Goal: Entertainment & Leisure: Consume media (video, audio)

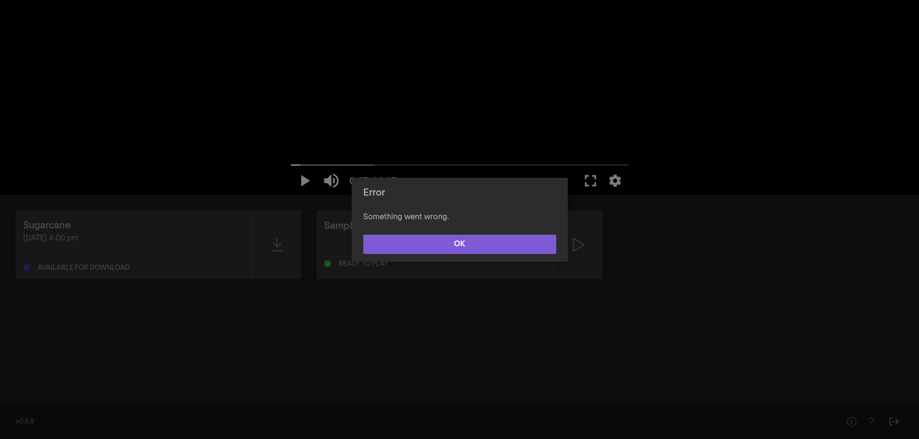
click at [469, 246] on button "OK" at bounding box center [459, 244] width 193 height 19
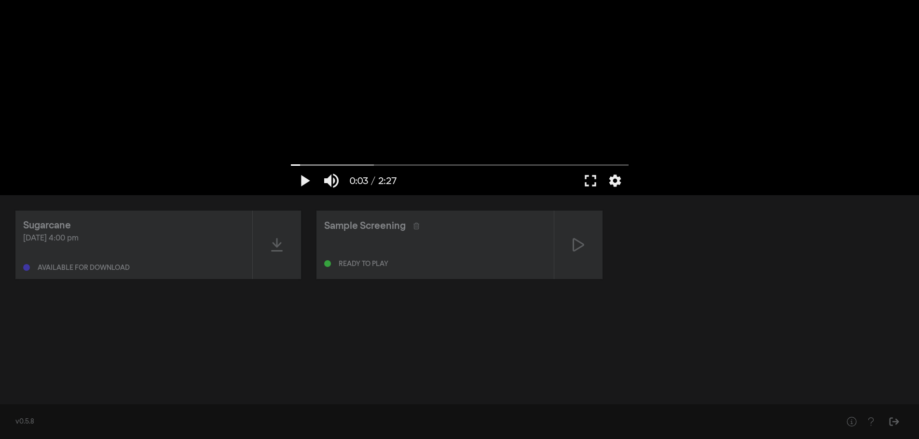
click at [139, 242] on div "[DATE] 4:00 pm" at bounding box center [133, 239] width 221 height 12
click at [278, 242] on icon at bounding box center [277, 244] width 12 height 15
click at [303, 180] on button "pause" at bounding box center [304, 180] width 27 height 29
click at [268, 245] on div at bounding box center [277, 245] width 48 height 68
click at [304, 181] on button "pause" at bounding box center [304, 180] width 27 height 29
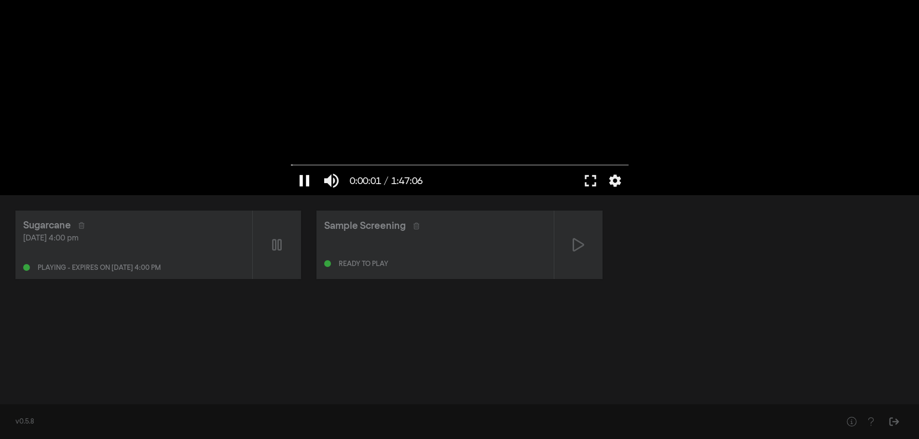
type input "2.016609"
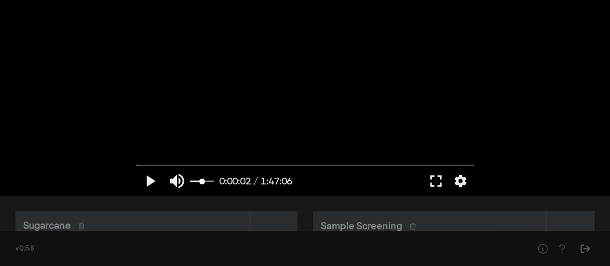
drag, startPoint x: 212, startPoint y: 181, endPoint x: 202, endPoint y: 181, distance: 9.7
type input "0.526315789473684"
click at [202, 181] on input "Volume" at bounding box center [202, 181] width 24 height 6
click at [152, 181] on button "play_arrow" at bounding box center [149, 180] width 27 height 29
type input "4.201092"
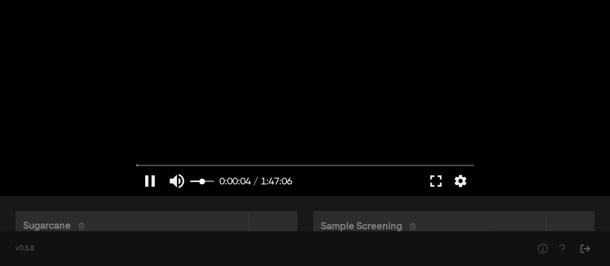
type input "0.614035087719298"
type input "4.21211"
type input "0.68421052631579"
type input "4.228175"
type input "0.754385964912281"
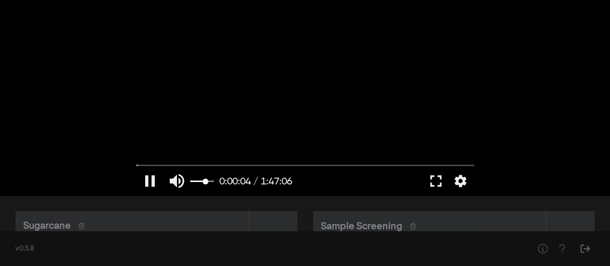
type input "4.261694"
type input "0.771929824561404"
type input "4.278916"
type input "0.807017543859649"
type input "4.295835"
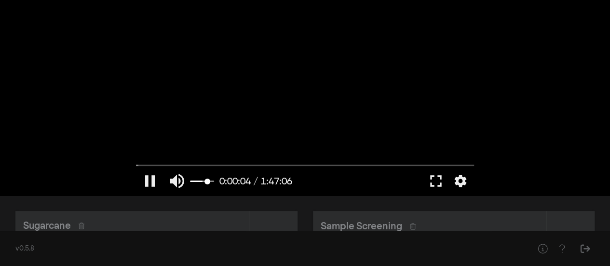
type input "0.859649122807018"
type input "4.329369"
type input "0.87719298245614"
type input "4.394768"
type input "0.894736842105263"
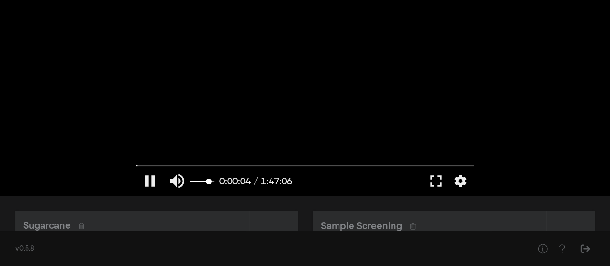
type input "4.427763"
type input "0.912280701754386"
type input "4.463598"
type input "0.947368421052632"
type input "4.478243"
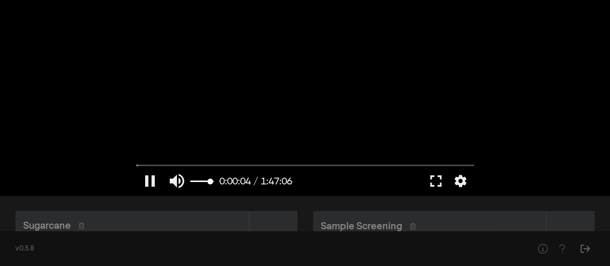
type input "0.964912280701754"
type input "4.494794"
type input "0.982456140350877"
type input "4.51209"
type input "1"
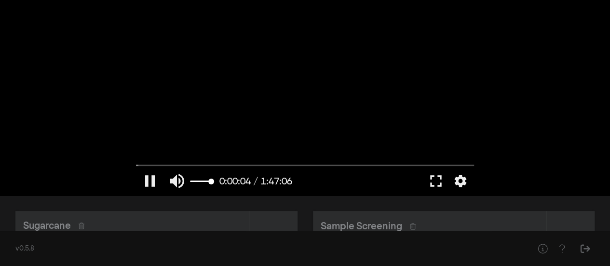
type input "4.877304"
drag, startPoint x: 203, startPoint y: 182, endPoint x: 215, endPoint y: 182, distance: 11.6
type input "1"
click at [214, 182] on input "Volume" at bounding box center [202, 181] width 24 height 6
click at [151, 180] on button "pause" at bounding box center [149, 180] width 27 height 29
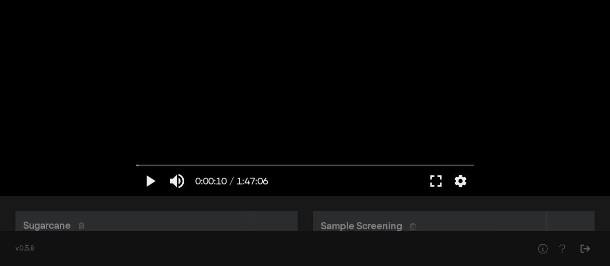
click at [510, 181] on div "play_arrow 0:00:10 / 1:47:06 volume_up fullscreen settings closed_caption Capti…" at bounding box center [305, 97] width 610 height 195
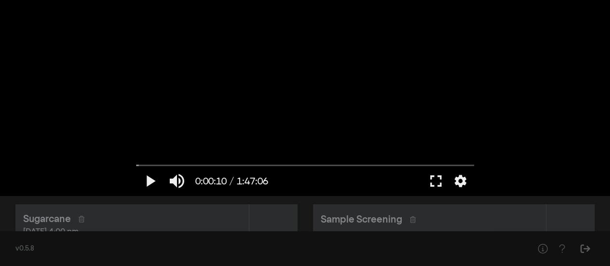
scroll to position [48, 0]
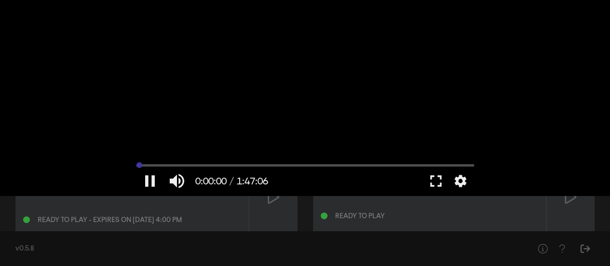
click at [136, 164] on input "Seek" at bounding box center [305, 165] width 338 height 6
click at [149, 182] on button "play_arrow" at bounding box center [149, 180] width 27 height 29
type input "0.434294"
click at [170, 179] on button "volume_up" at bounding box center [176, 180] width 27 height 29
type input "0"
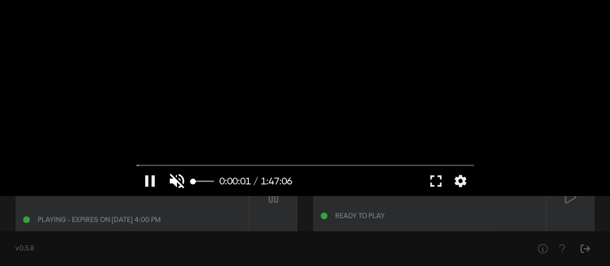
type input "1.208791"
click at [177, 180] on button "volume_off" at bounding box center [176, 180] width 27 height 29
type input "1"
click at [148, 182] on button "pause" at bounding box center [149, 180] width 27 height 29
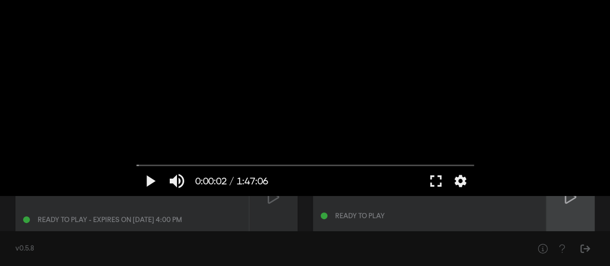
click at [565, 202] on icon at bounding box center [571, 197] width 12 height 14
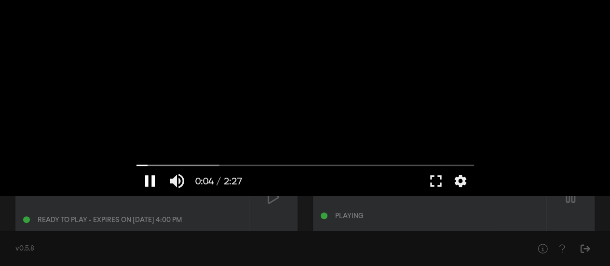
click at [149, 179] on button "pause" at bounding box center [149, 180] width 27 height 29
click at [152, 182] on button "play_arrow" at bounding box center [149, 180] width 27 height 29
click at [438, 180] on button "fullscreen" at bounding box center [435, 180] width 27 height 29
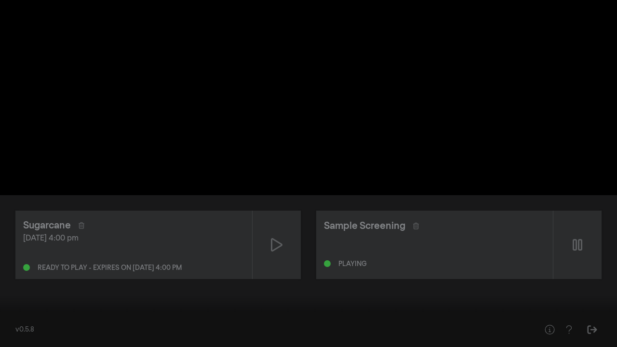
type input "62.191129"
click at [574, 335] on button "fullscreen_exit" at bounding box center [574, 332] width 27 height 29
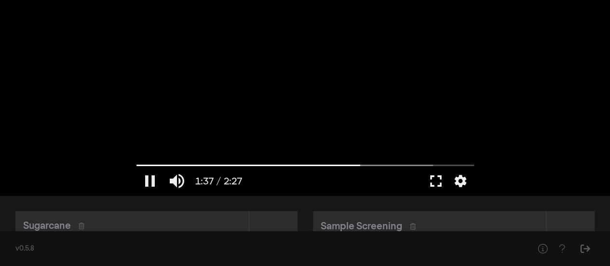
click at [437, 182] on button "fullscreen" at bounding box center [435, 180] width 27 height 29
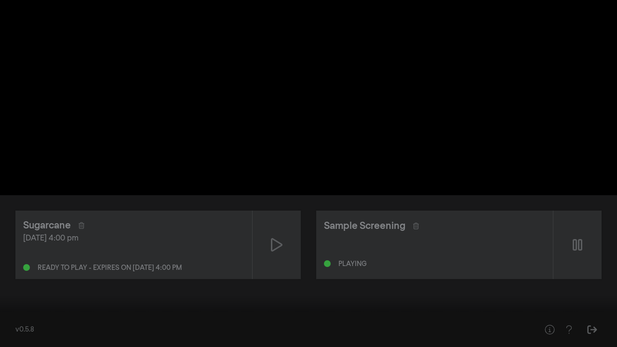
click at [24, 333] on button "pause" at bounding box center [18, 332] width 27 height 29
click at [9, 316] on input "Seek" at bounding box center [309, 317] width 608 height 6
click at [20, 336] on button "play_arrow" at bounding box center [18, 332] width 27 height 29
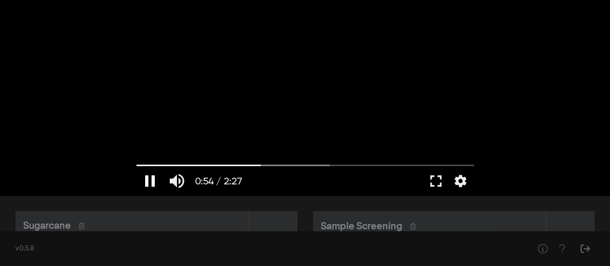
click at [149, 182] on button "pause" at bounding box center [149, 180] width 27 height 29
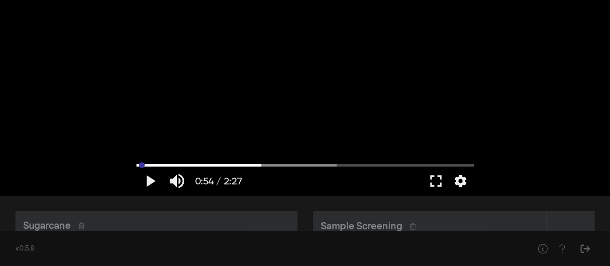
click at [141, 164] on input "Seek" at bounding box center [305, 165] width 338 height 6
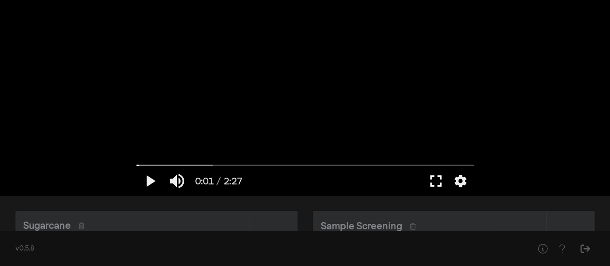
click at [439, 180] on button "fullscreen" at bounding box center [435, 180] width 27 height 29
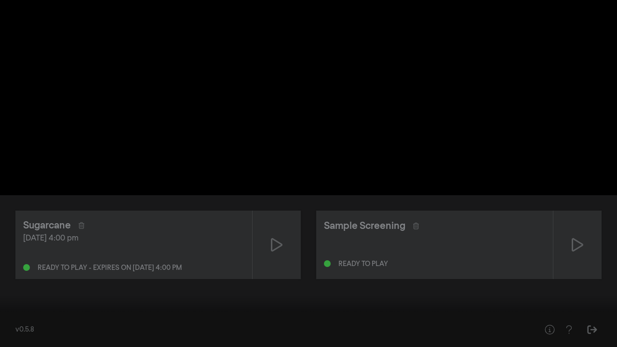
click at [16, 334] on button "play_arrow" at bounding box center [18, 332] width 27 height 29
click at [20, 337] on button "pause" at bounding box center [18, 332] width 27 height 29
click at [573, 332] on button "fullscreen_exit" at bounding box center [574, 332] width 27 height 29
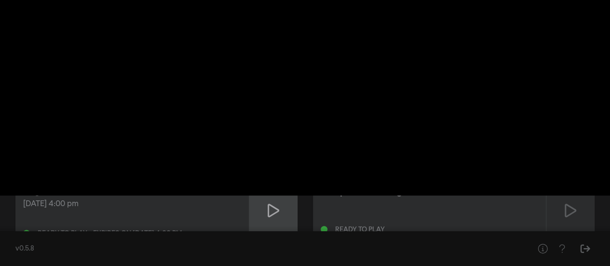
scroll to position [22, 0]
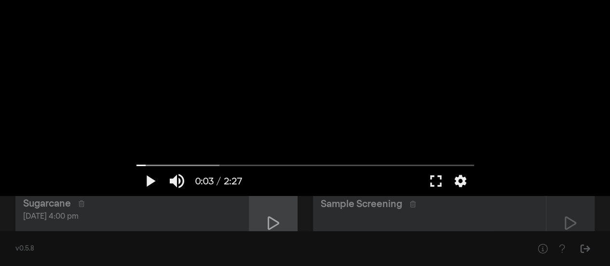
click at [265, 216] on div at bounding box center [273, 223] width 48 height 68
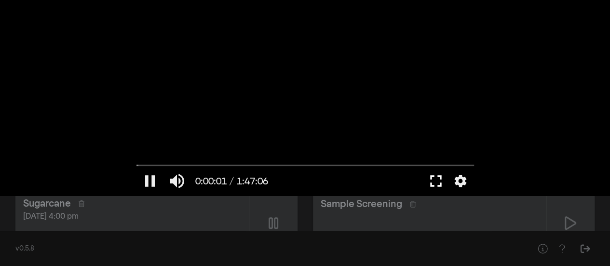
click at [440, 177] on button "fullscreen" at bounding box center [435, 180] width 27 height 29
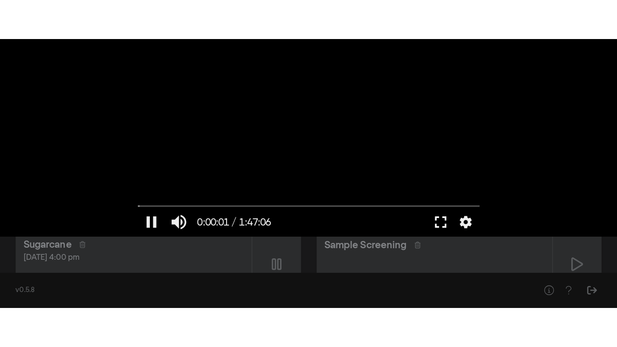
scroll to position [0, 0]
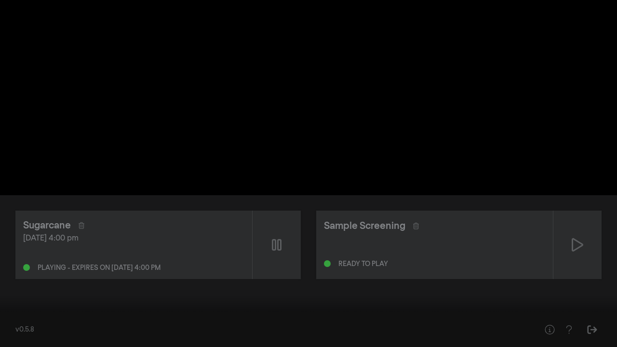
click at [22, 339] on button "pause" at bounding box center [18, 332] width 27 height 29
click at [18, 333] on button "play_arrow" at bounding box center [18, 332] width 27 height 29
type input "24.792345"
click at [89, 232] on div at bounding box center [308, 173] width 617 height 347
click at [19, 335] on button "play_arrow" at bounding box center [18, 332] width 27 height 29
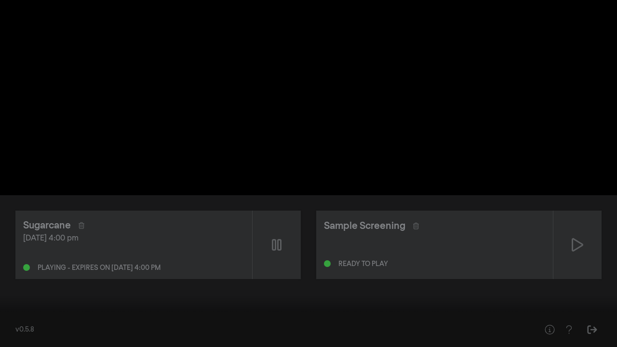
click at [18, 334] on button "pause" at bounding box center [18, 332] width 27 height 29
click at [577, 334] on button "fullscreen_exit" at bounding box center [574, 332] width 27 height 29
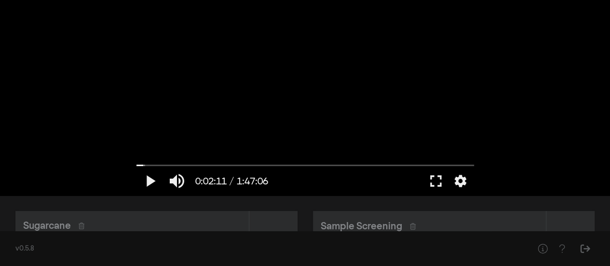
click at [526, 222] on div "Sample Screening" at bounding box center [430, 225] width 218 height 15
click at [558, 223] on div at bounding box center [570, 245] width 48 height 68
click at [154, 180] on button "pause" at bounding box center [149, 180] width 27 height 29
click at [260, 220] on div at bounding box center [273, 245] width 48 height 68
click at [433, 184] on button "fullscreen" at bounding box center [435, 180] width 27 height 29
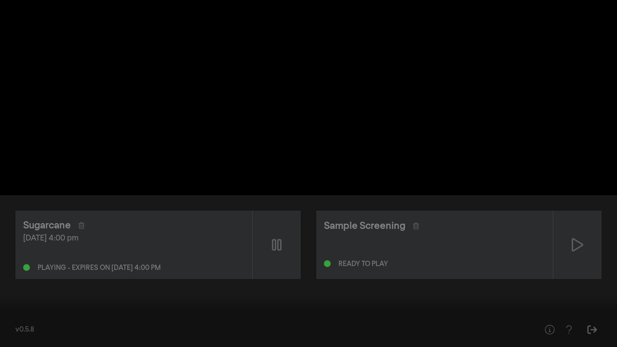
click at [25, 317] on input "Seek" at bounding box center [309, 317] width 608 height 6
drag, startPoint x: 24, startPoint y: 316, endPoint x: 16, endPoint y: 316, distance: 7.7
click at [16, 316] on input "Seek" at bounding box center [309, 317] width 608 height 6
click at [605, 338] on button "settings" at bounding box center [599, 332] width 22 height 29
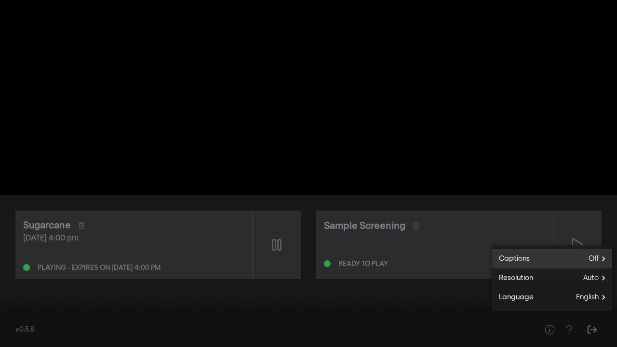
click at [550, 259] on label "Captions Off" at bounding box center [552, 258] width 121 height 19
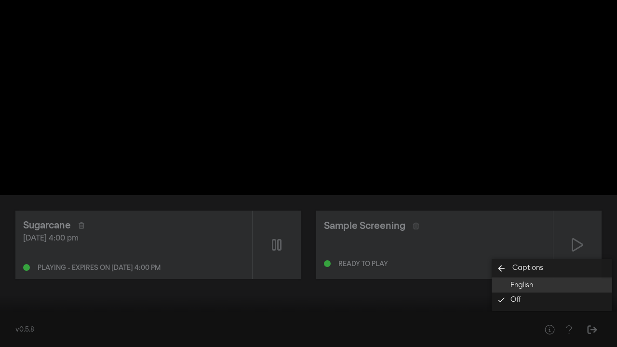
click at [532, 287] on span "English" at bounding box center [522, 285] width 23 height 11
type input "273.704202"
